Goal: Information Seeking & Learning: Check status

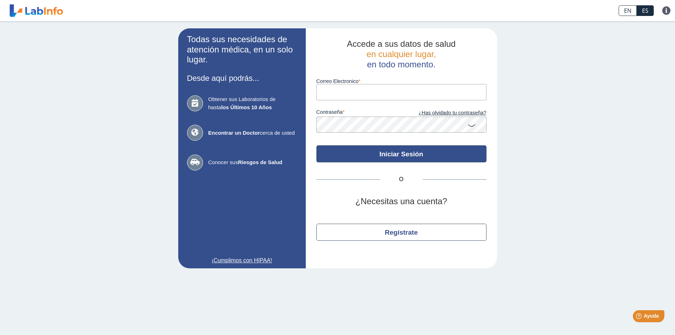
type input "[EMAIL_ADDRESS][DOMAIN_NAME]"
click at [385, 157] on button "Iniciar Sesión" at bounding box center [401, 153] width 170 height 17
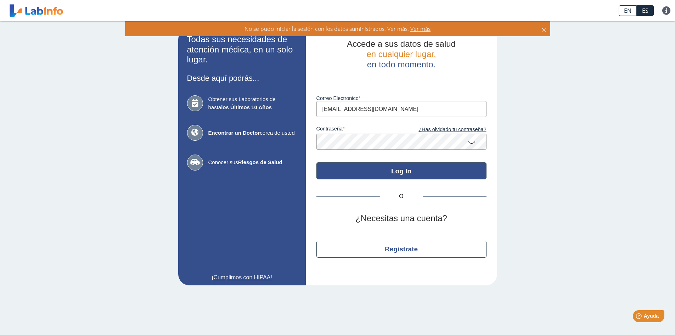
click at [383, 174] on button "Log In" at bounding box center [401, 170] width 170 height 17
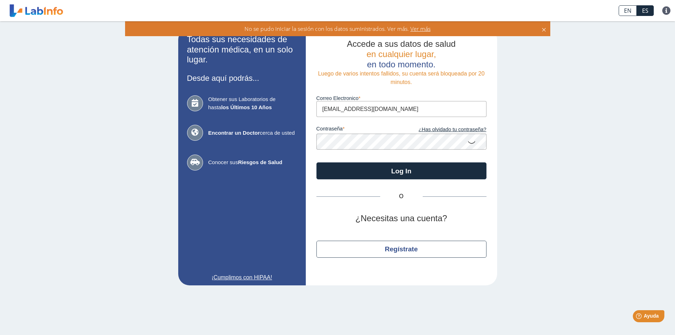
click at [587, 178] on div "Todas sus necesidades de atención médica, en un solo lugar. Desde aquí podrás..…" at bounding box center [337, 156] width 675 height 271
click at [472, 142] on icon at bounding box center [471, 142] width 8 height 14
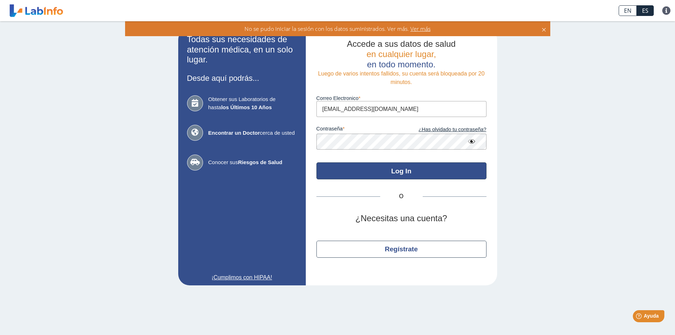
click at [397, 166] on button "Log In" at bounding box center [401, 170] width 170 height 17
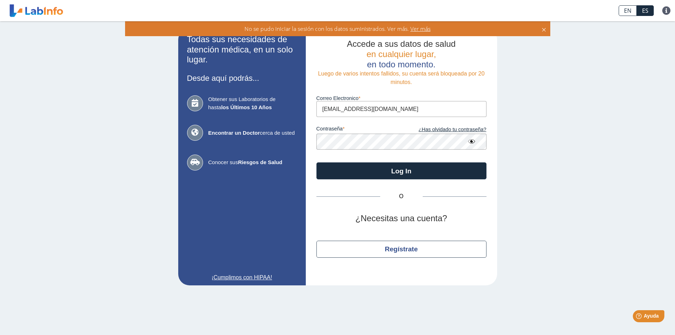
click at [419, 29] on span "Ver más" at bounding box center [420, 29] width 22 height 8
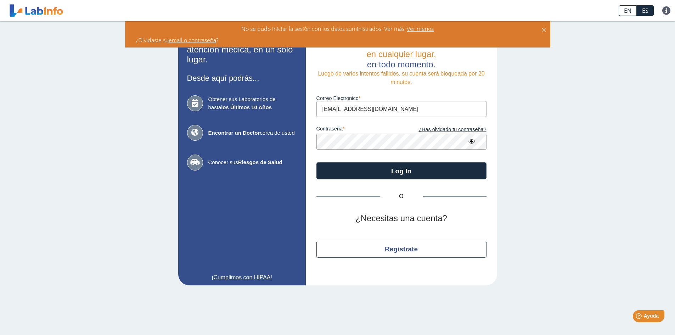
click at [197, 40] on link "email o contraseña" at bounding box center [192, 40] width 47 height 8
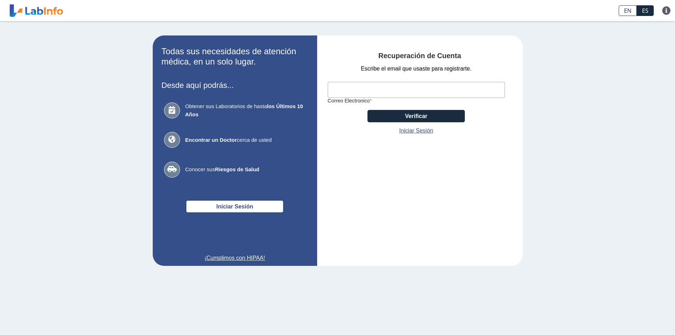
click at [356, 89] on input "Correo Electronico" at bounding box center [416, 90] width 177 height 16
type input "[EMAIL_ADDRESS][DOMAIN_NAME]"
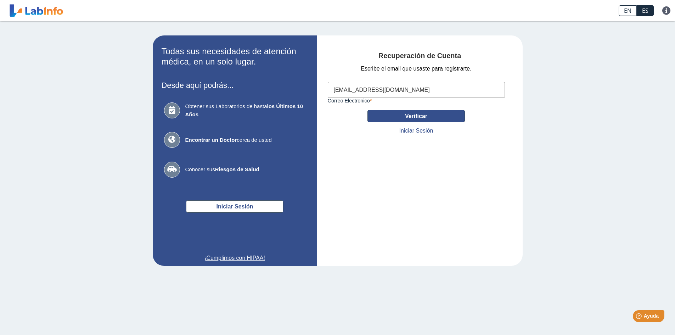
click at [411, 117] on button "Verificar" at bounding box center [415, 116] width 97 height 12
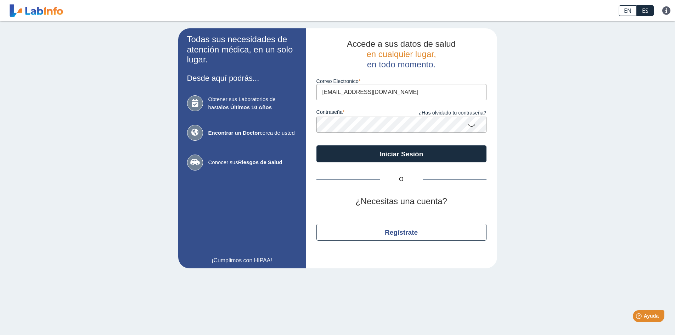
drag, startPoint x: 382, startPoint y: 93, endPoint x: 316, endPoint y: 93, distance: 66.2
click at [316, 93] on input "[EMAIL_ADDRESS][DOMAIN_NAME]" at bounding box center [401, 92] width 170 height 16
type input "[EMAIL_ADDRESS][DOMAIN_NAME]"
click at [460, 115] on link "¿Has olvidado tu contraseña?" at bounding box center [443, 113] width 85 height 8
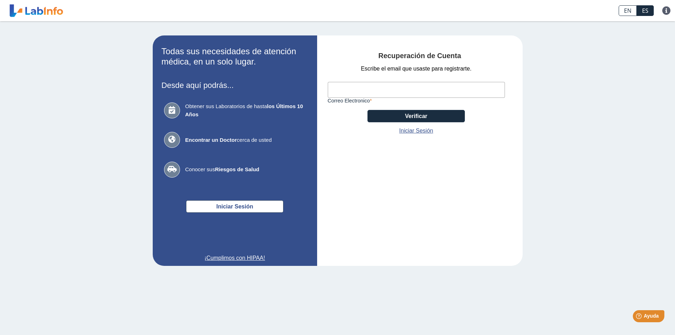
click at [392, 87] on input "Correo Electronico" at bounding box center [416, 90] width 177 height 16
type input "[EMAIL_ADDRESS][DOMAIN_NAME]"
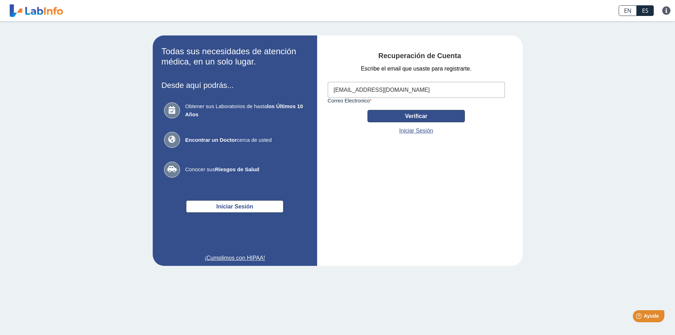
click at [414, 114] on button "Verificar" at bounding box center [415, 116] width 97 height 12
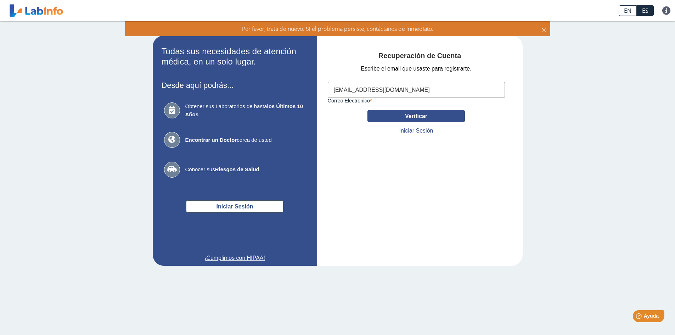
click at [431, 114] on button "Verificar" at bounding box center [415, 116] width 97 height 12
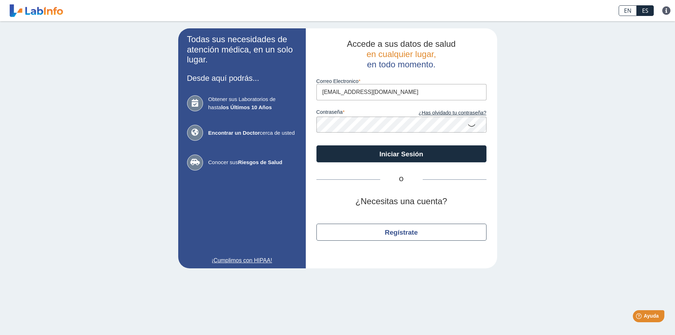
click at [382, 88] on input "[EMAIL_ADDRESS][DOMAIN_NAME]" at bounding box center [401, 92] width 170 height 16
drag, startPoint x: 382, startPoint y: 92, endPoint x: 311, endPoint y: 93, distance: 71.2
click at [311, 93] on div "Accede a sus datos de salud en cualquier lugar, en todo momento. Correo Electro…" at bounding box center [401, 148] width 191 height 240
type input "anabellegr26@gmail.com"
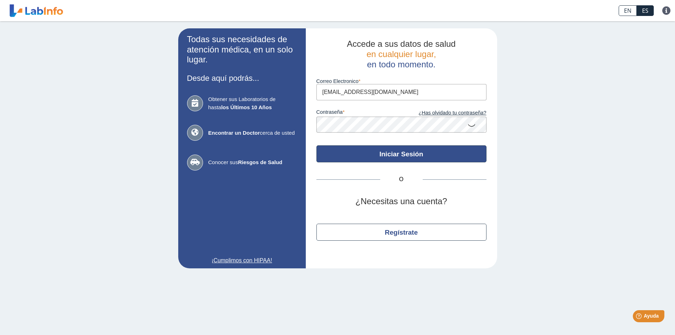
click at [411, 157] on button "Iniciar Sesión" at bounding box center [401, 153] width 170 height 17
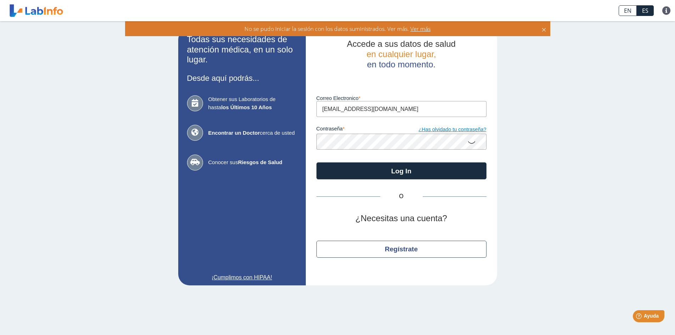
click at [434, 131] on link "¿Has olvidado tu contraseña?" at bounding box center [443, 130] width 85 height 8
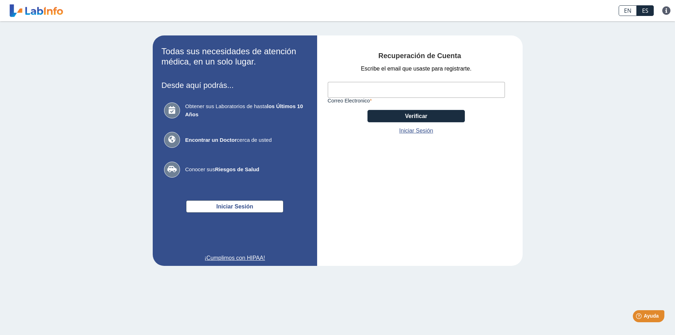
click at [434, 90] on input "Correo Electronico" at bounding box center [416, 90] width 177 height 16
type input "anabellegr26@gmail.com"
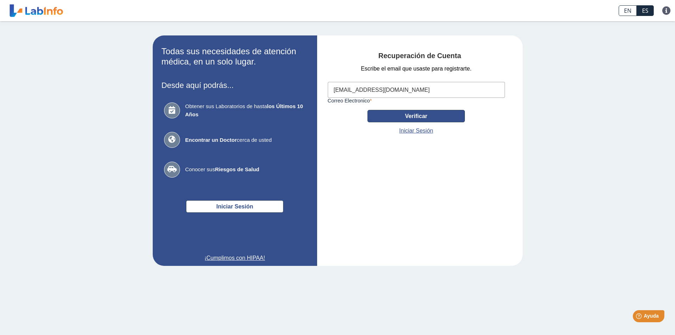
click at [402, 117] on button "Verificar" at bounding box center [415, 116] width 97 height 12
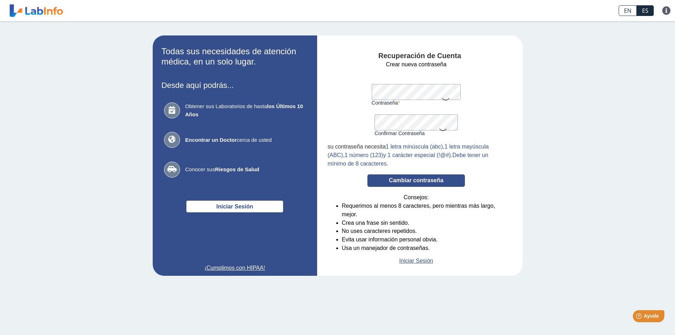
click at [394, 181] on button "Cambiar contraseña" at bounding box center [415, 180] width 97 height 12
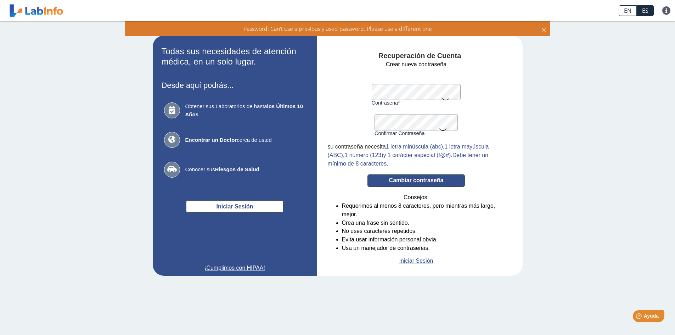
click at [400, 180] on button "Cambiar contraseña" at bounding box center [415, 180] width 97 height 12
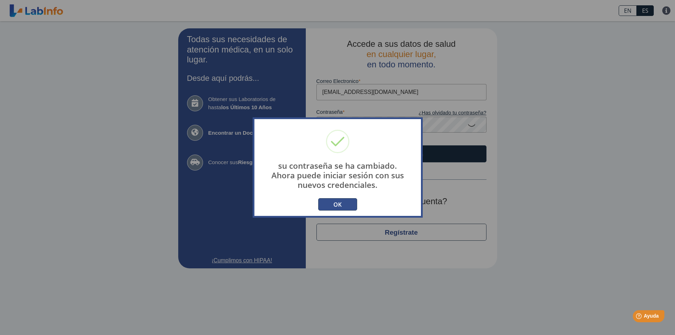
type input "[EMAIL_ADDRESS][DOMAIN_NAME]"
click at [342, 201] on button "OK" at bounding box center [337, 204] width 39 height 12
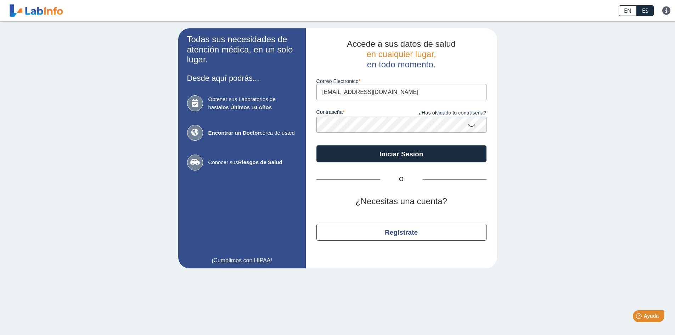
click at [305, 125] on app-login "Todas sus necesidades de atención médica, en un solo lugar. Desde aquí podrás..…" at bounding box center [337, 148] width 319 height 240
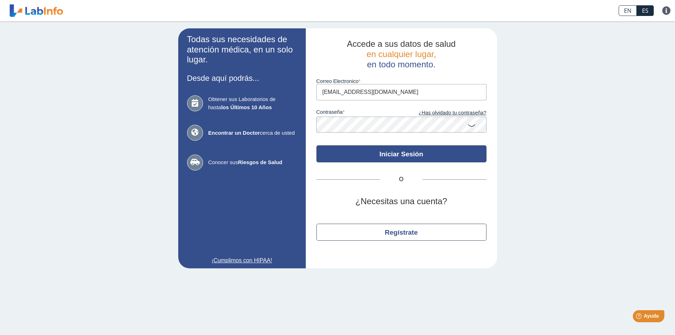
click at [333, 148] on button "Iniciar Sesión" at bounding box center [401, 153] width 170 height 17
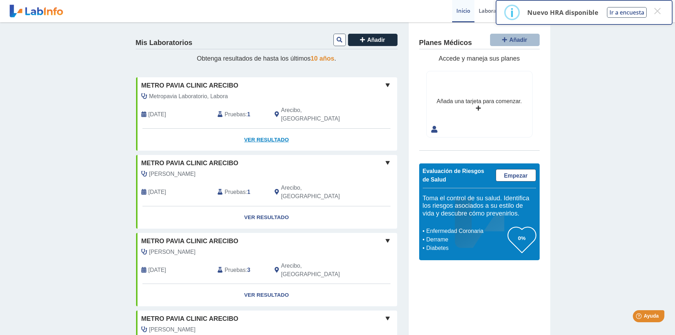
click at [276, 130] on link "Ver Resultado" at bounding box center [266, 140] width 261 height 22
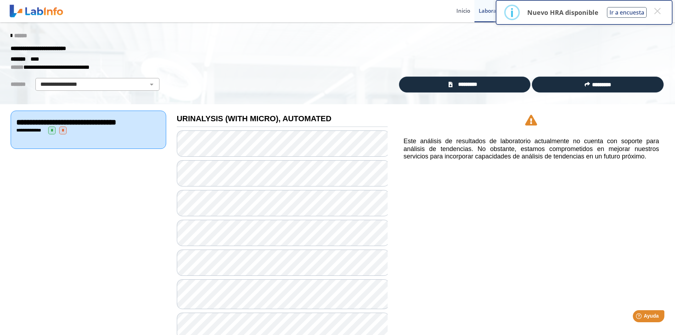
click at [51, 134] on span "*" at bounding box center [51, 130] width 7 height 8
click at [62, 134] on span "*" at bounding box center [62, 130] width 7 height 8
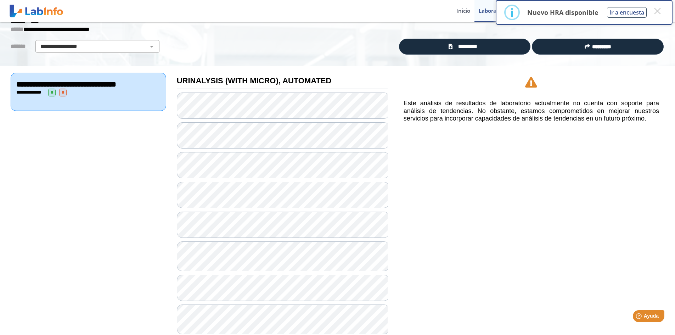
scroll to position [35, 0]
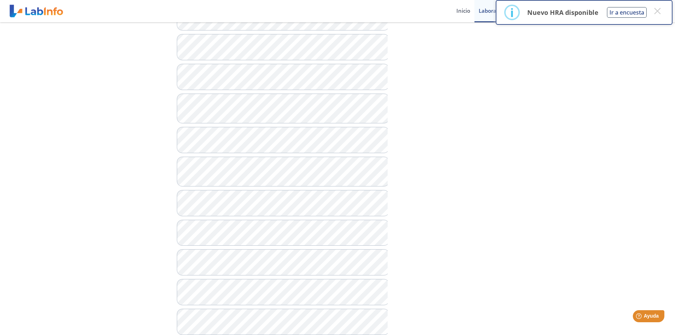
scroll to position [169, 0]
